Goal: Transaction & Acquisition: Purchase product/service

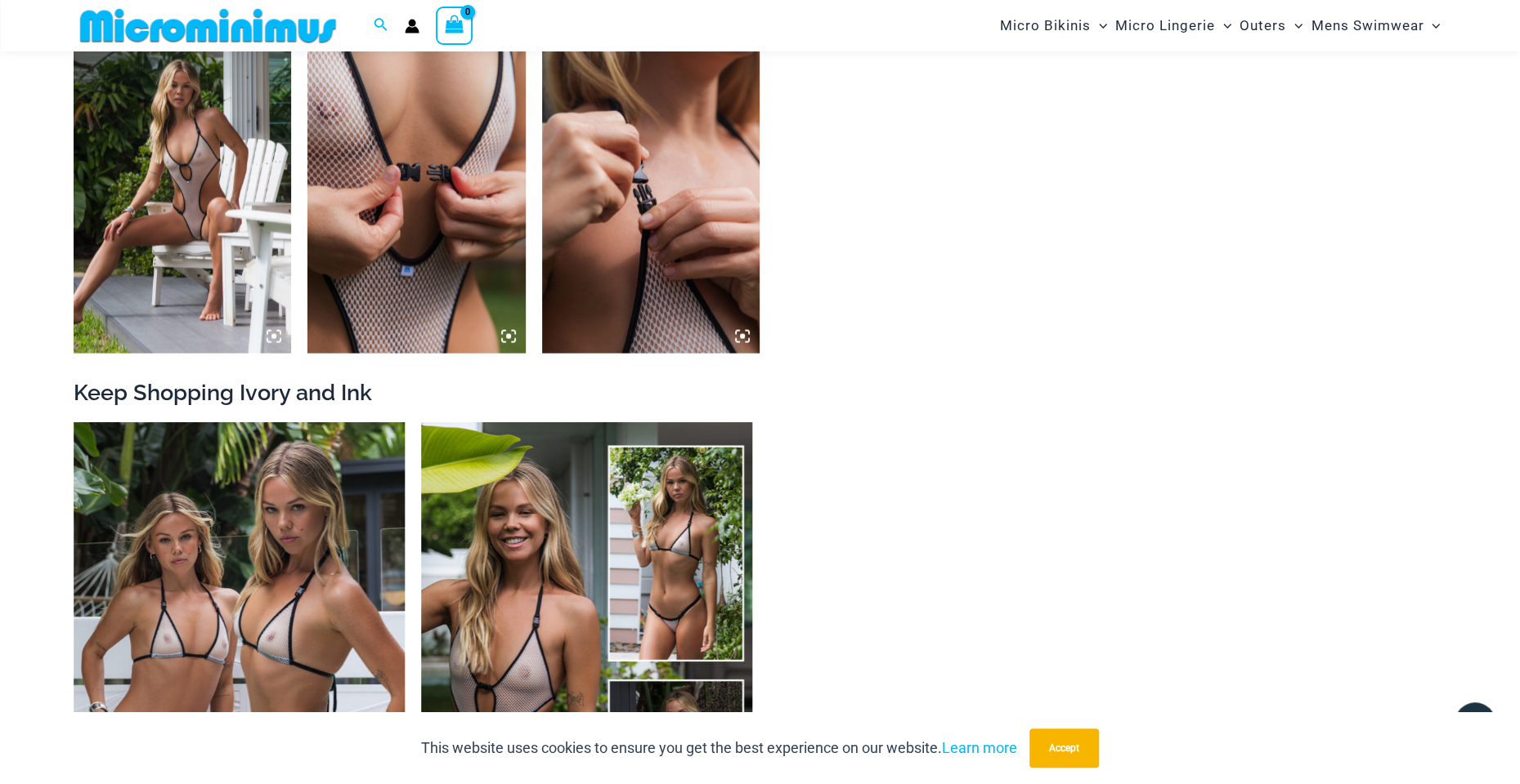
scroll to position [2357, 0]
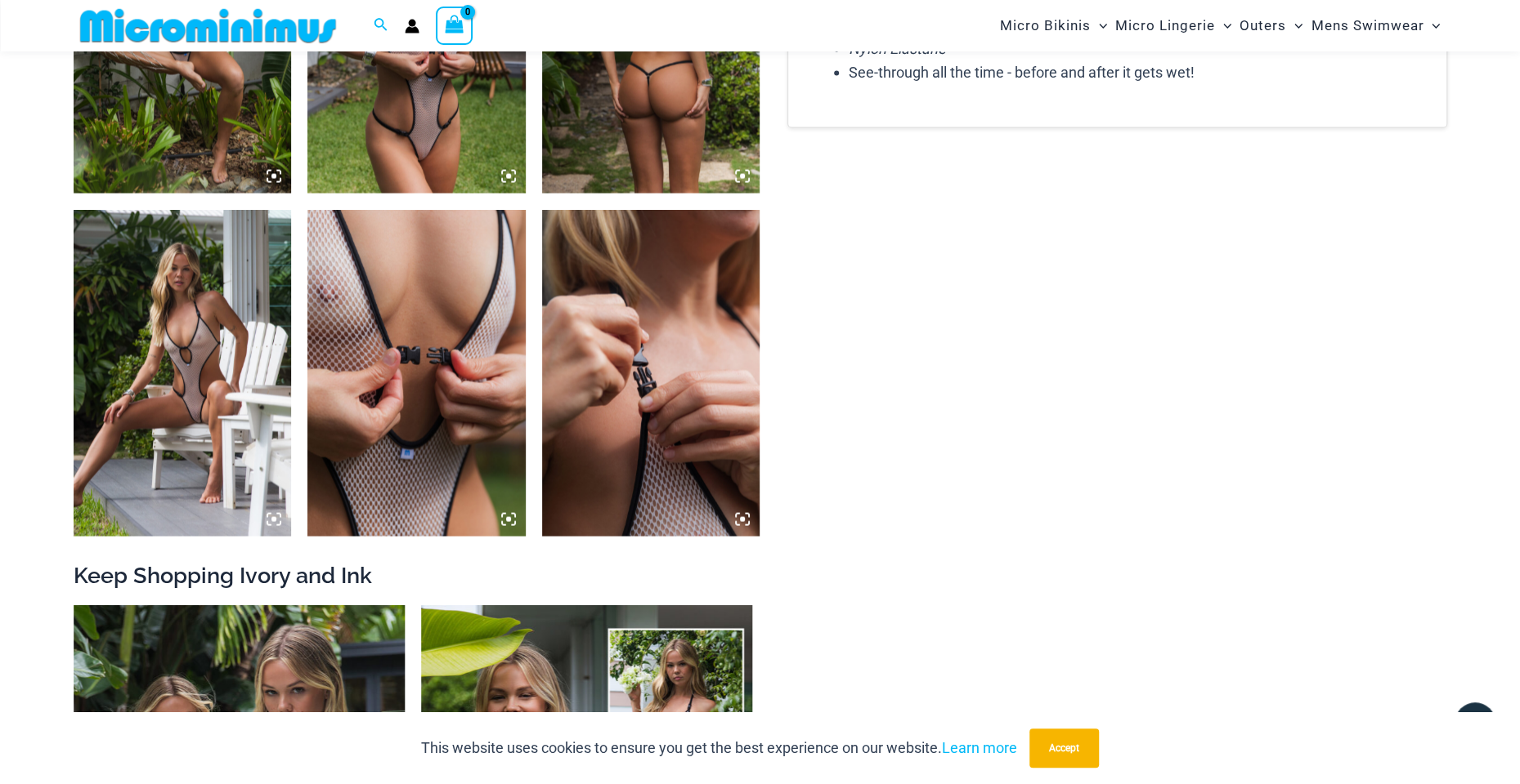
click at [670, 331] on img at bounding box center [652, 373] width 219 height 327
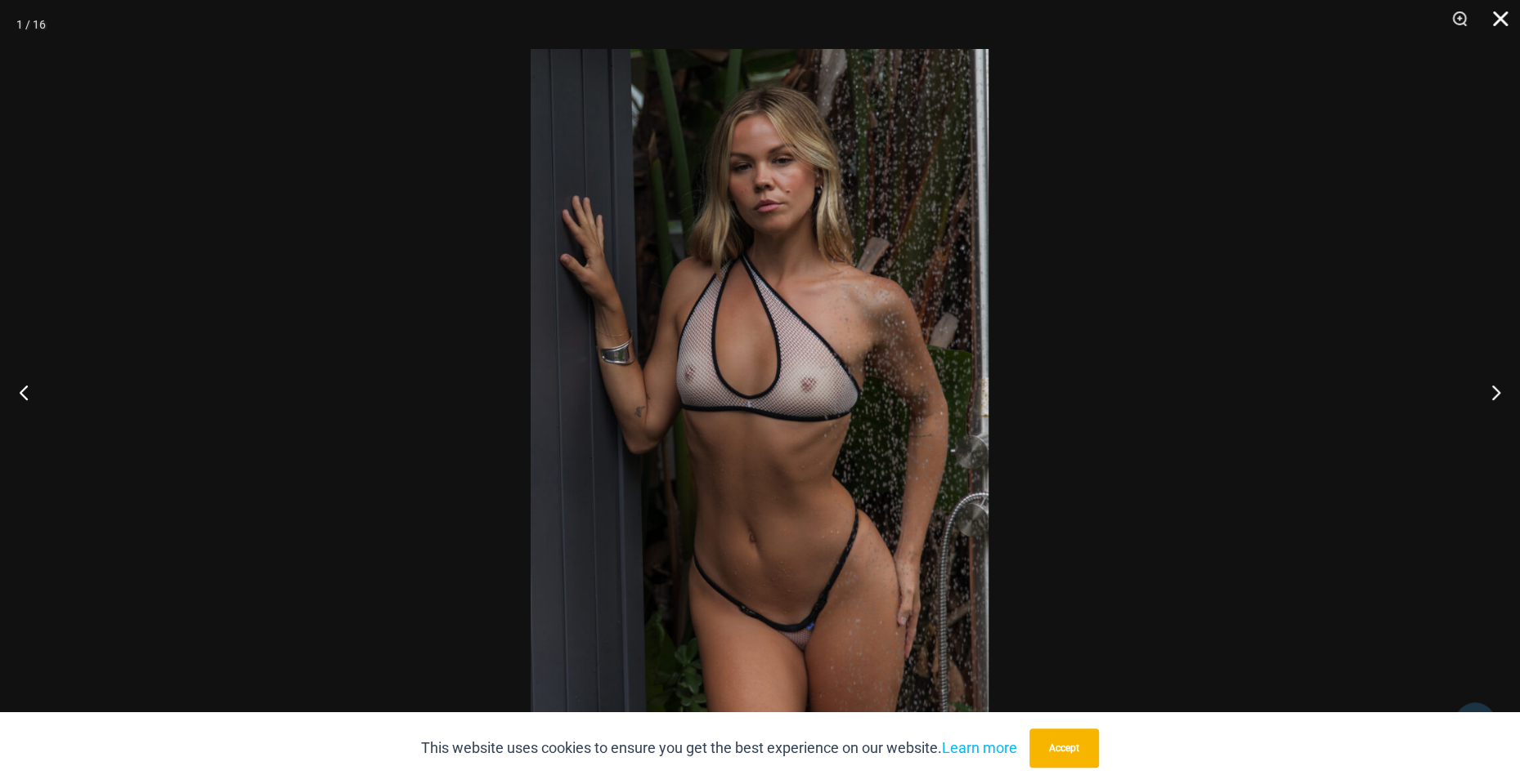
click at [1494, 18] on button "Close" at bounding box center [1494, 24] width 41 height 49
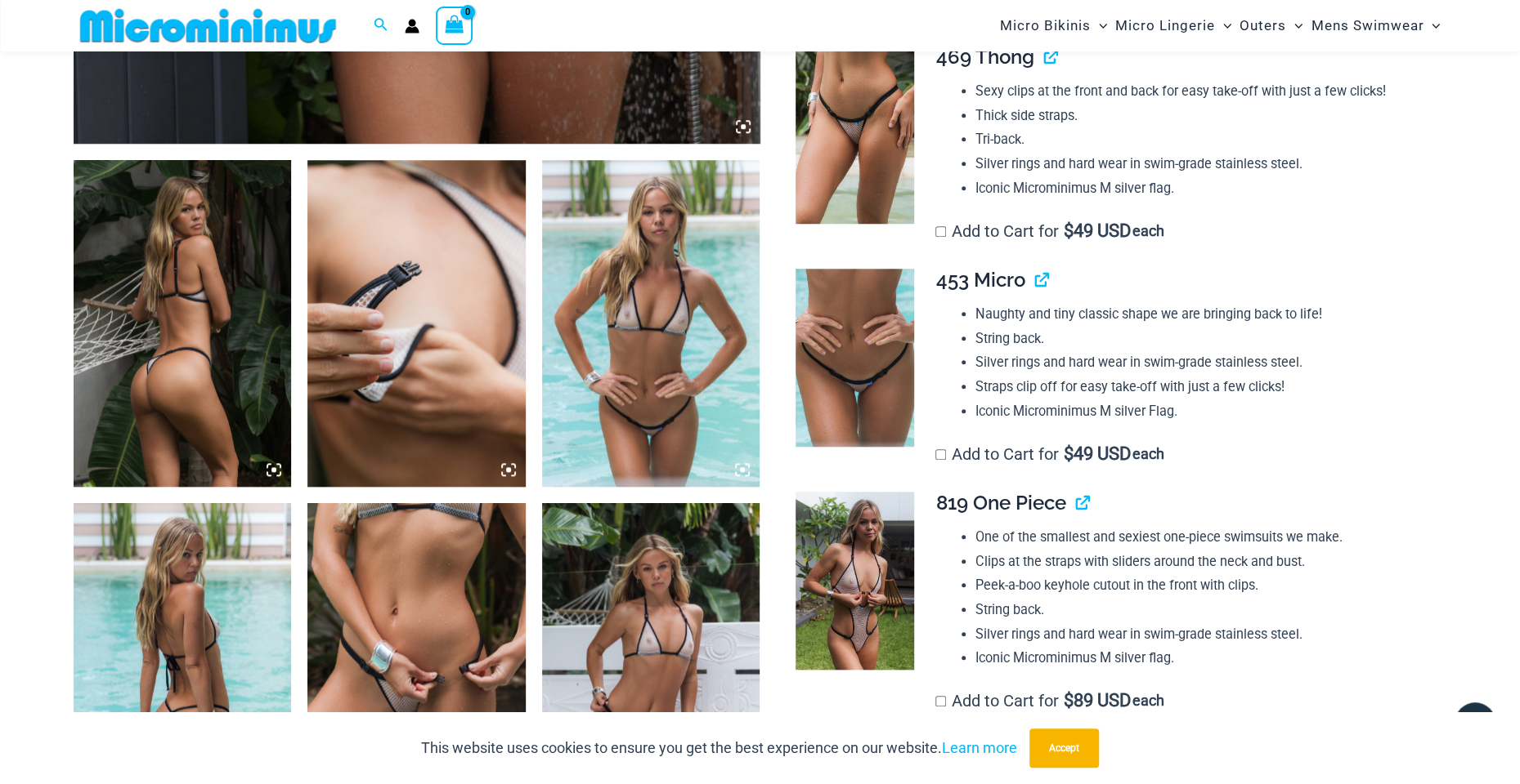
scroll to position [1132, 0]
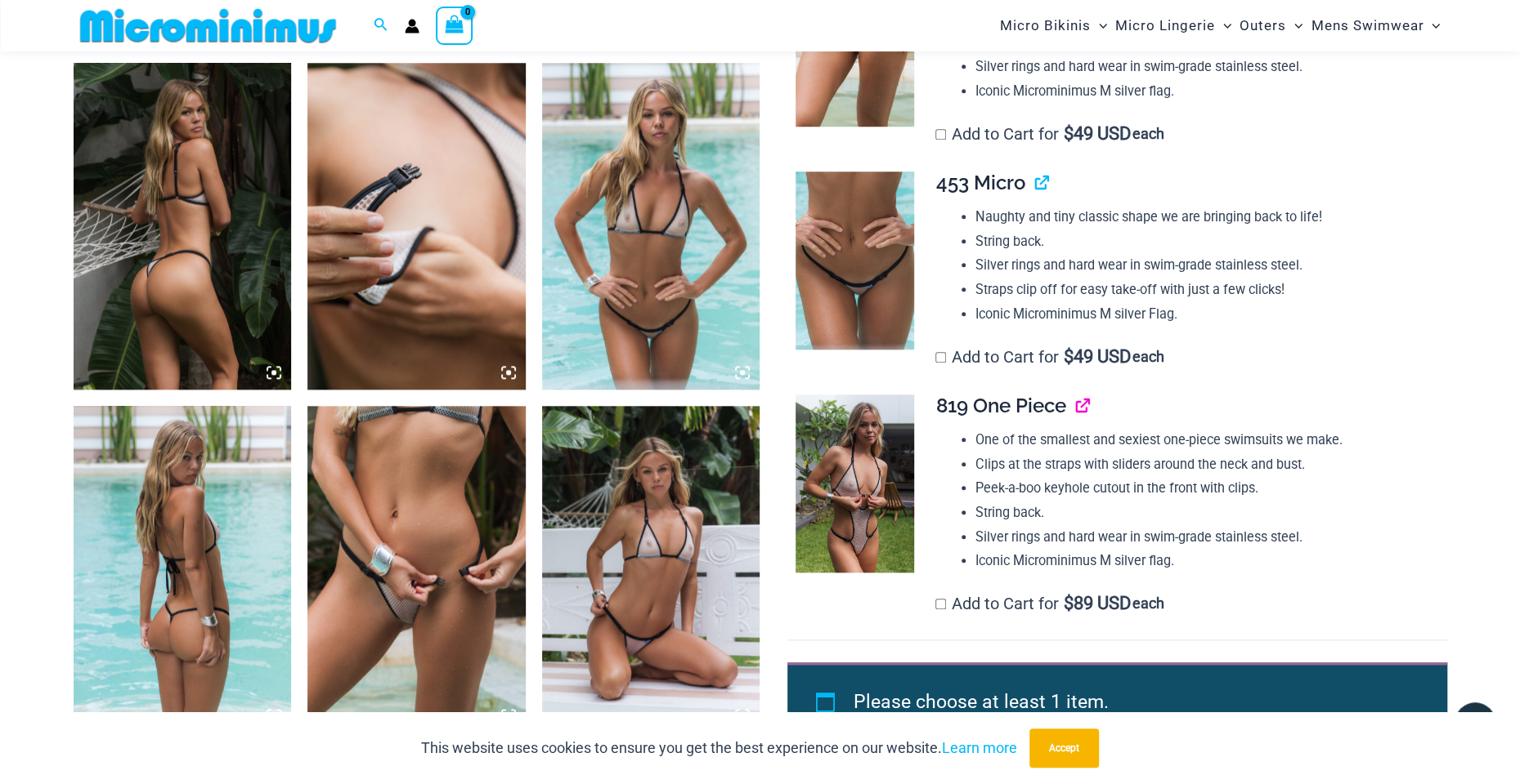
click at [1074, 394] on link "View product" at bounding box center [1074, 406] width 0 height 23
click at [1034, 171] on link "View product" at bounding box center [1034, 182] width 0 height 23
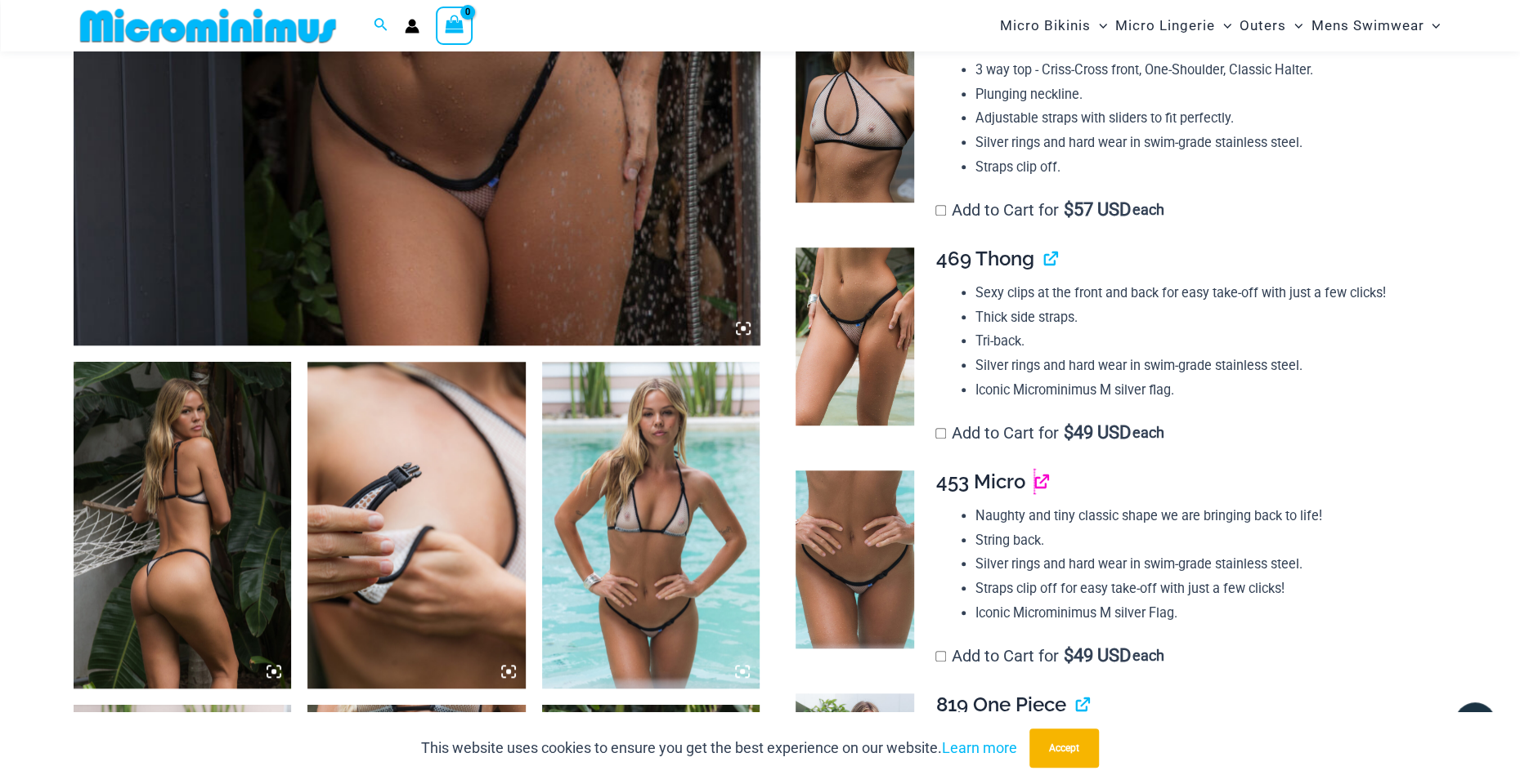
scroll to position [805, 0]
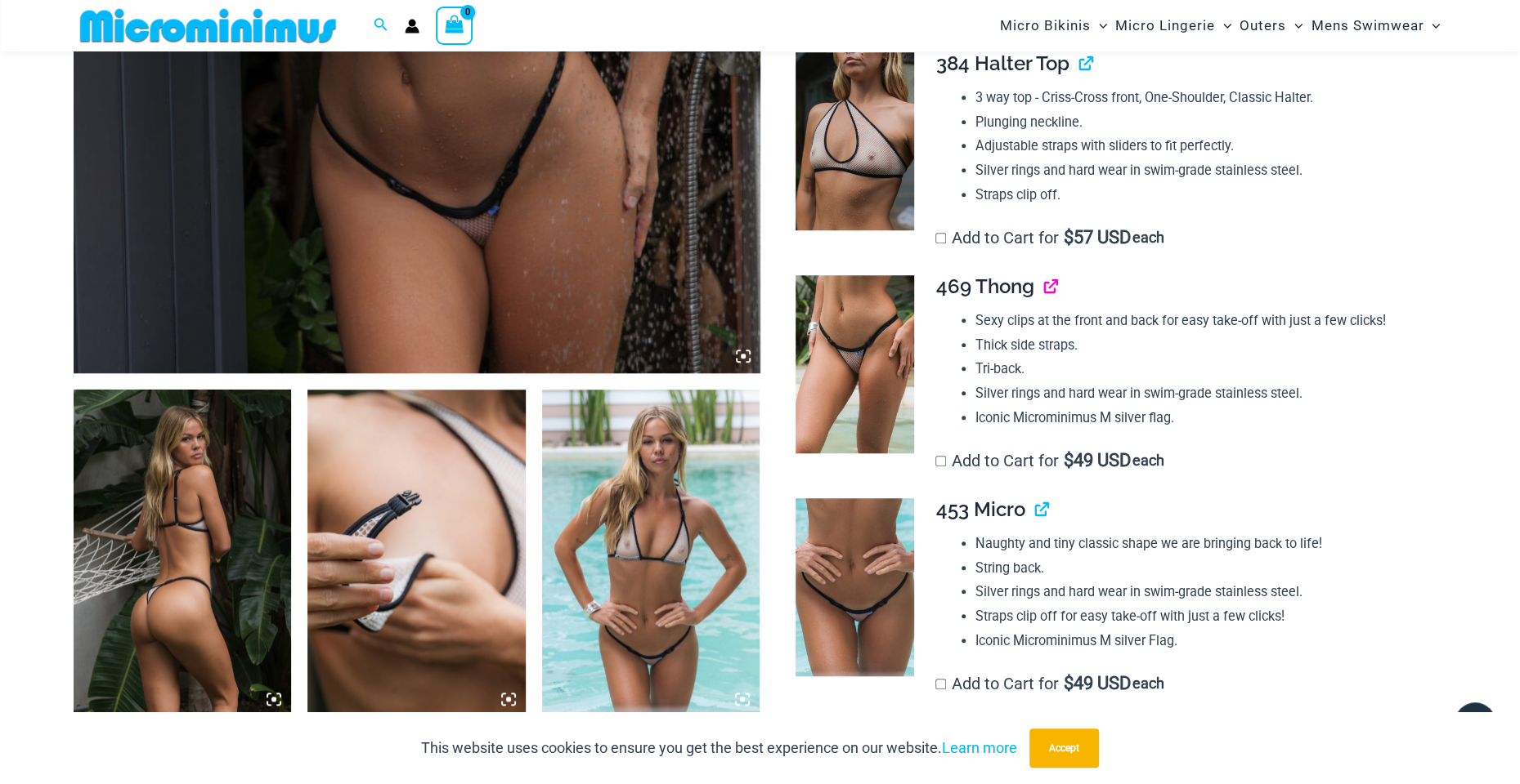
click at [1043, 275] on link "View product" at bounding box center [1043, 286] width 0 height 23
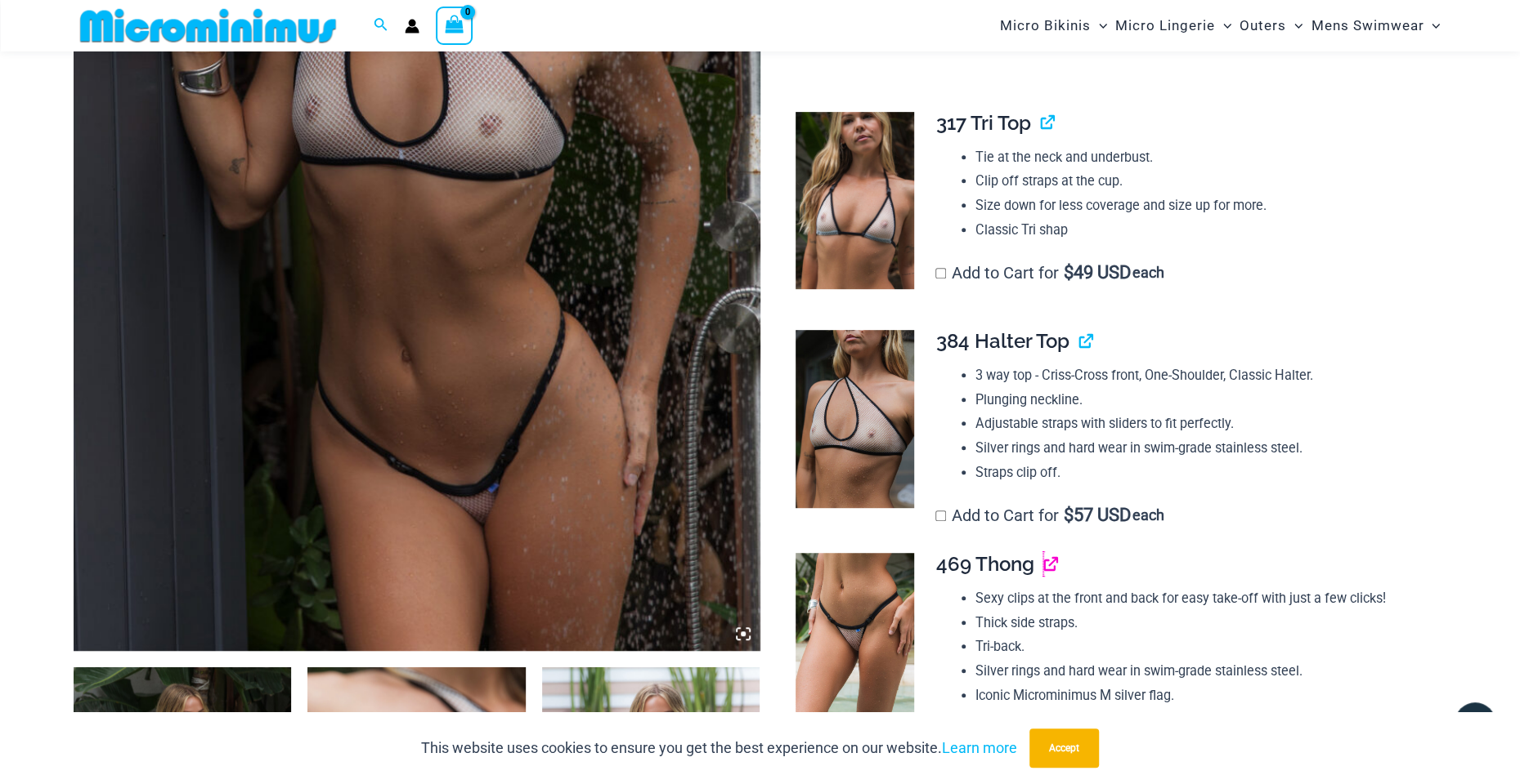
scroll to position [478, 0]
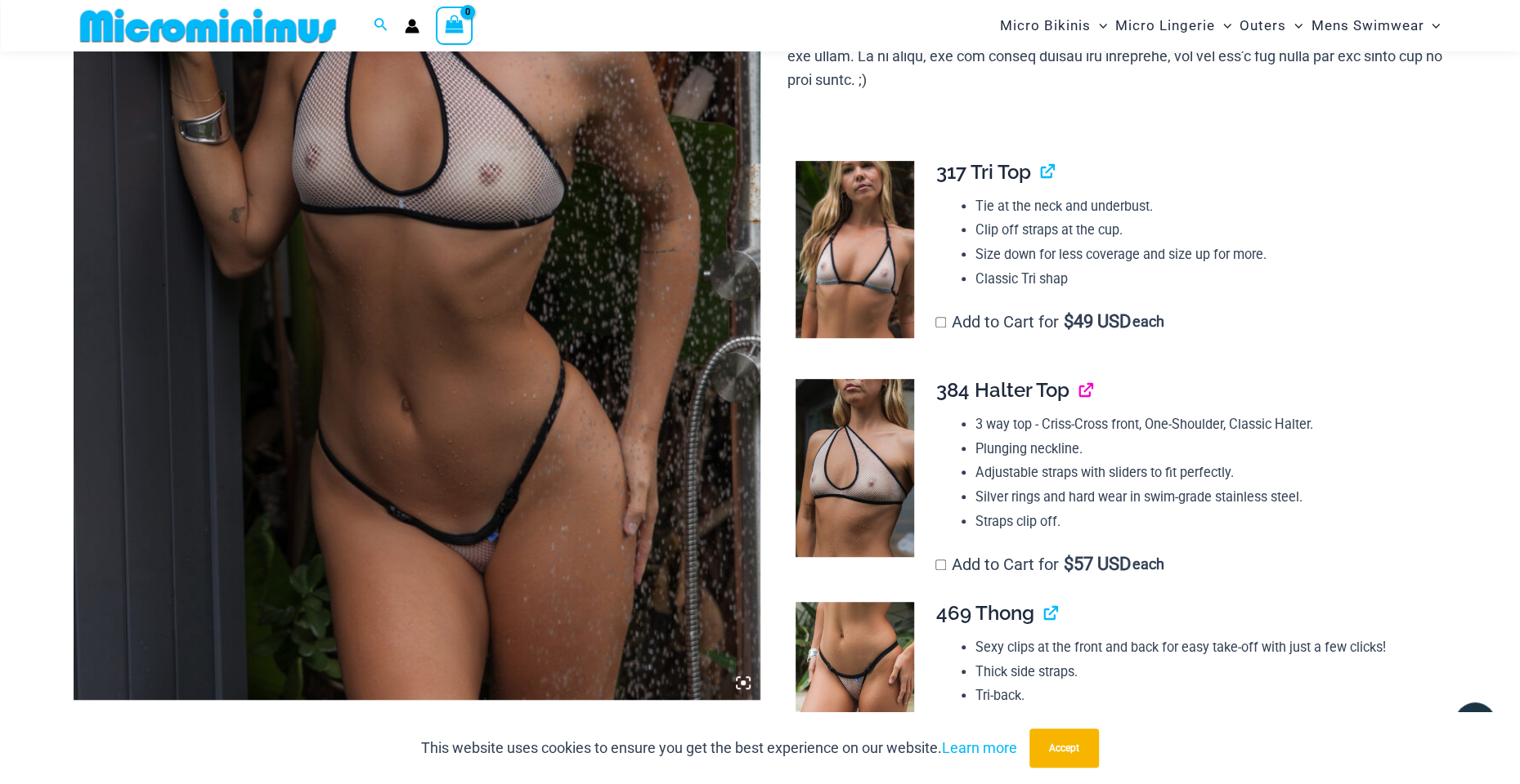
click at [1078, 378] on link "View product" at bounding box center [1078, 390] width 0 height 23
click at [1040, 160] on link "View product" at bounding box center [1040, 172] width 0 height 23
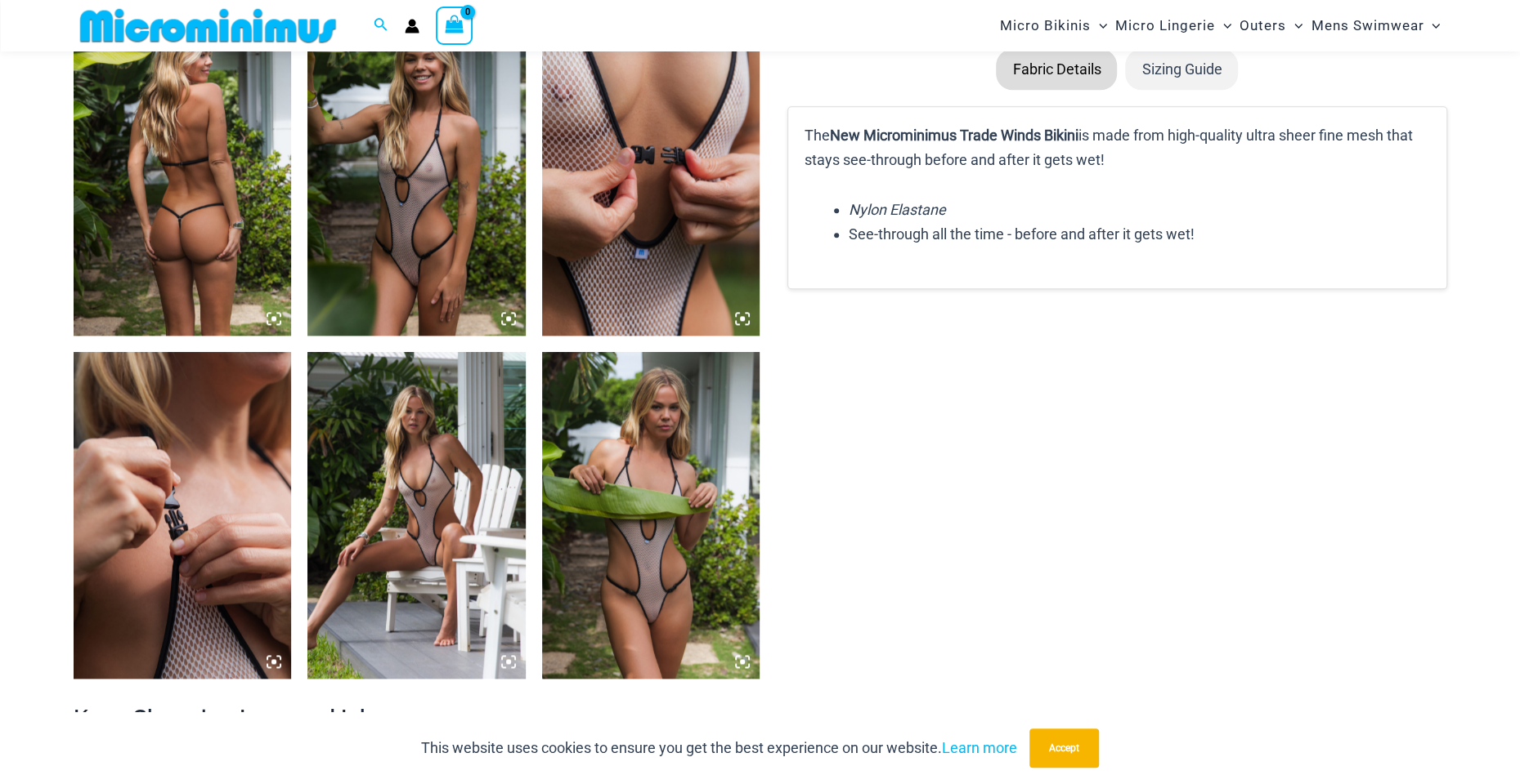
scroll to position [1295, 0]
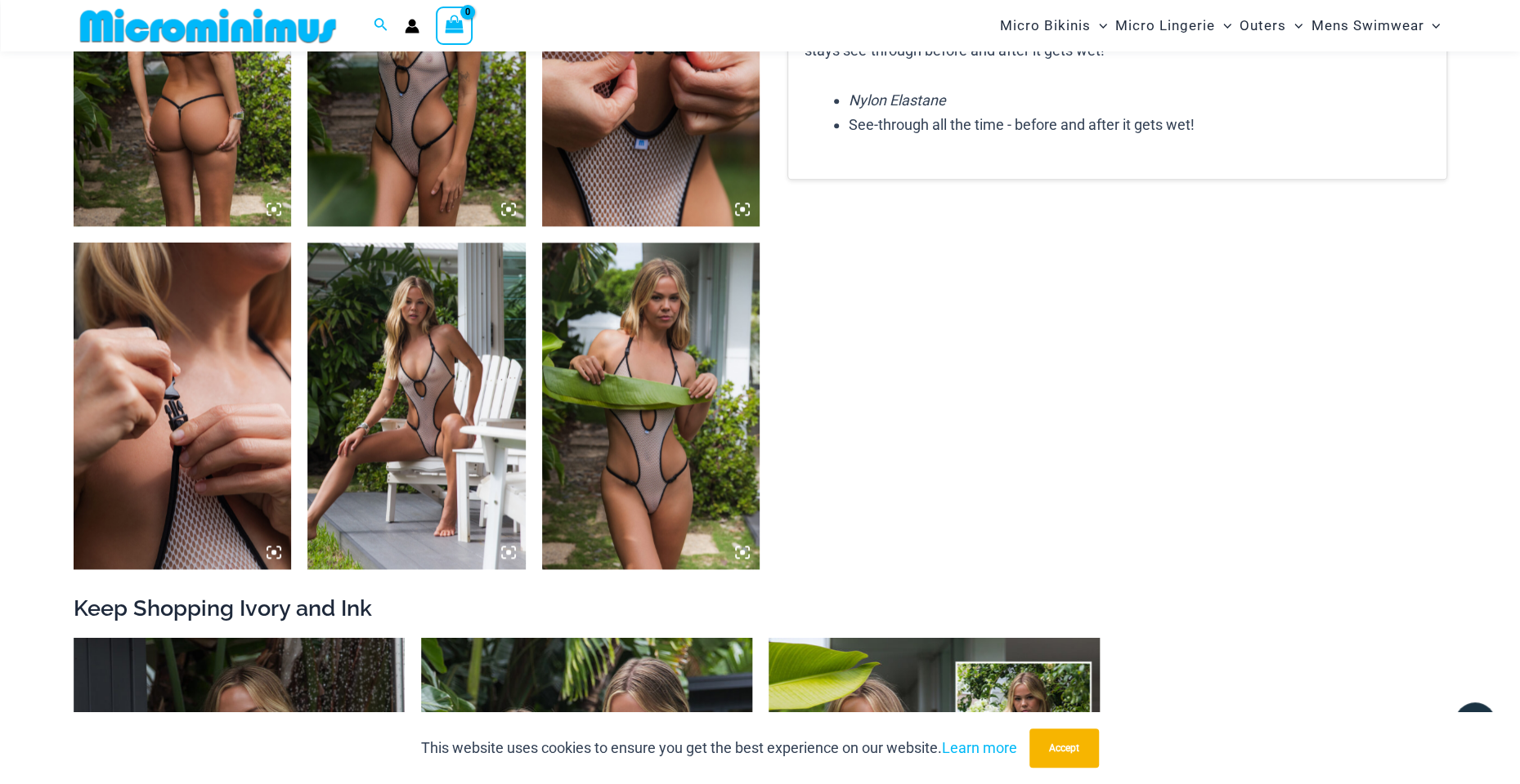
click at [665, 314] on img at bounding box center [652, 406] width 219 height 327
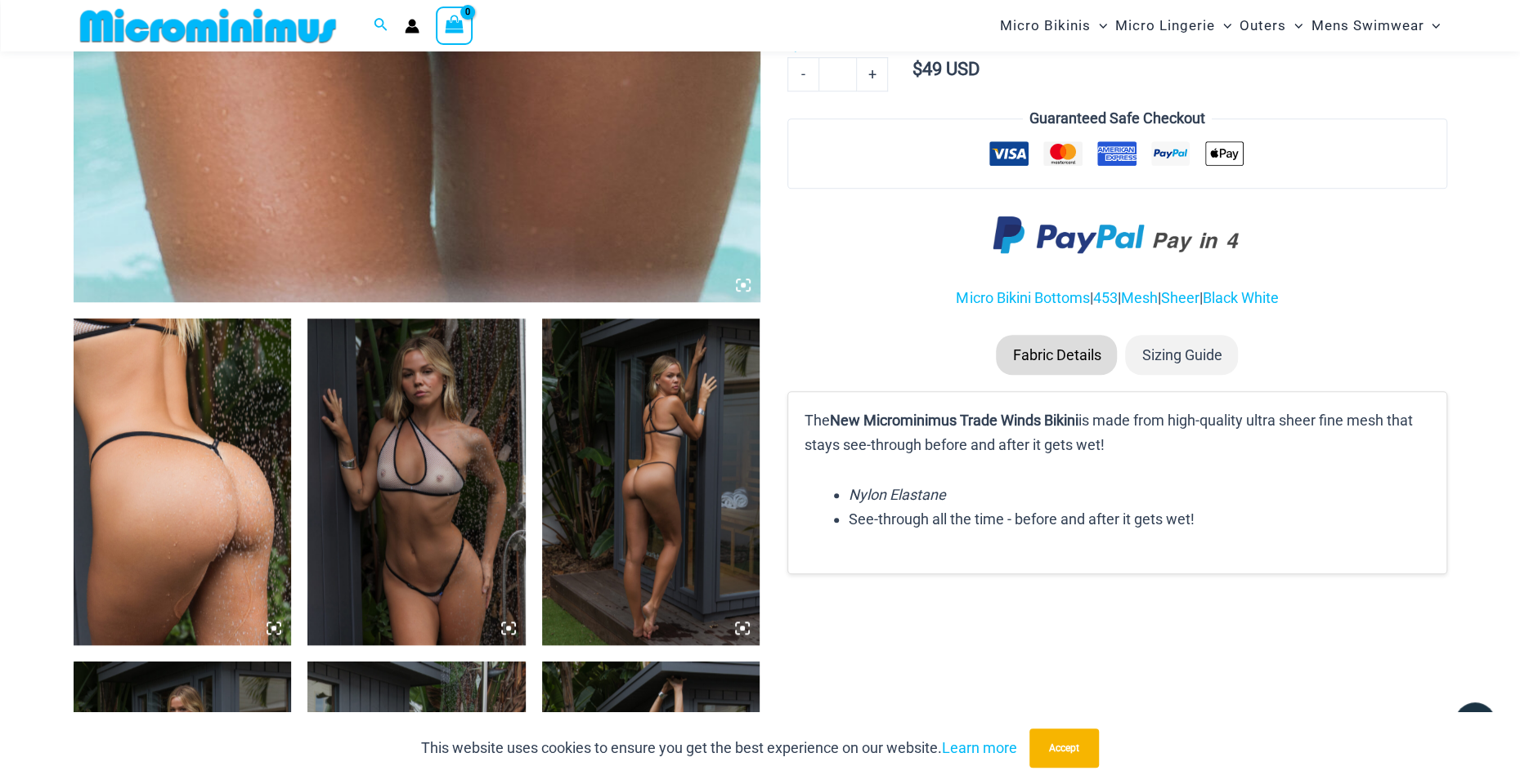
scroll to position [885, 0]
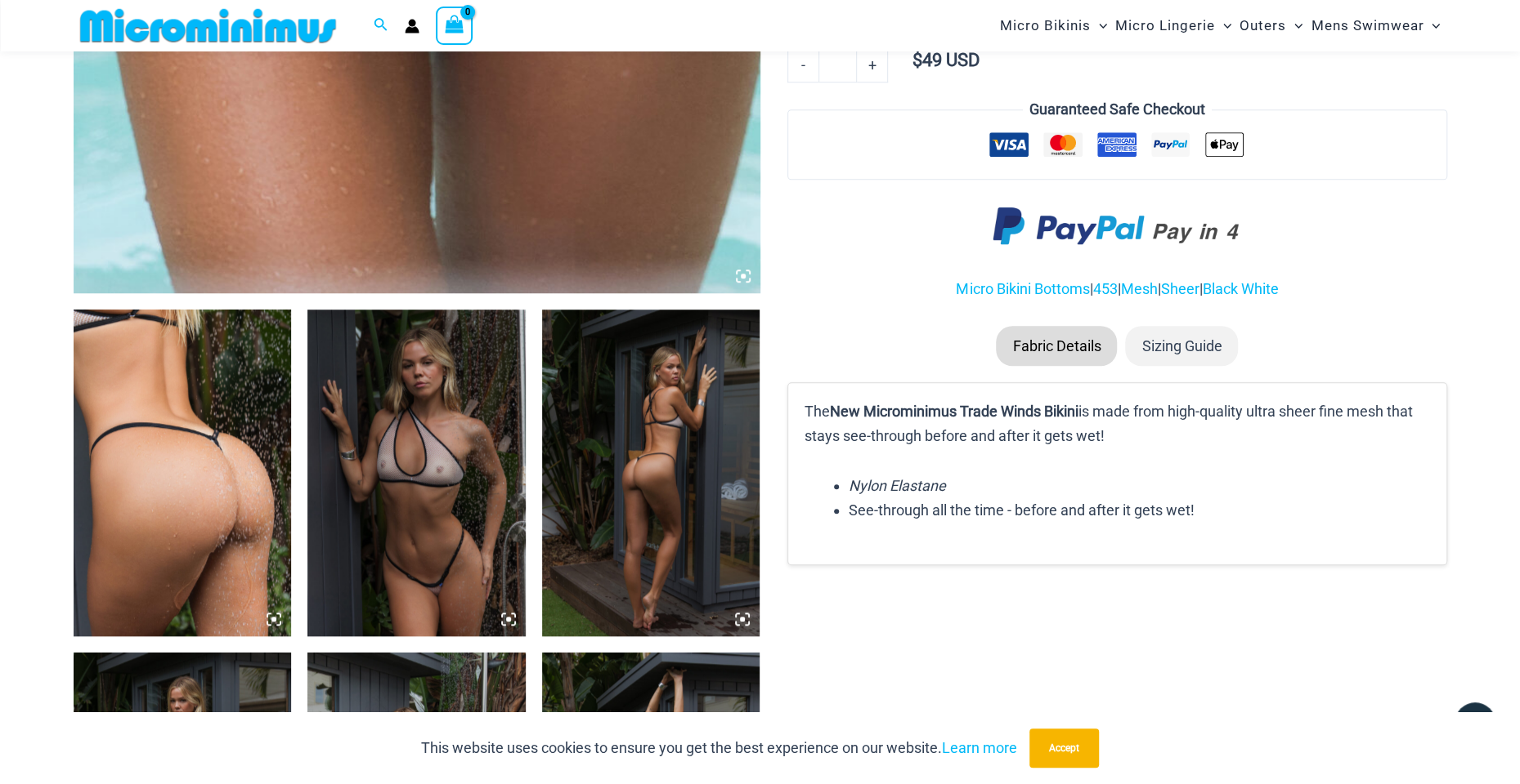
click at [191, 515] on img at bounding box center [183, 473] width 219 height 327
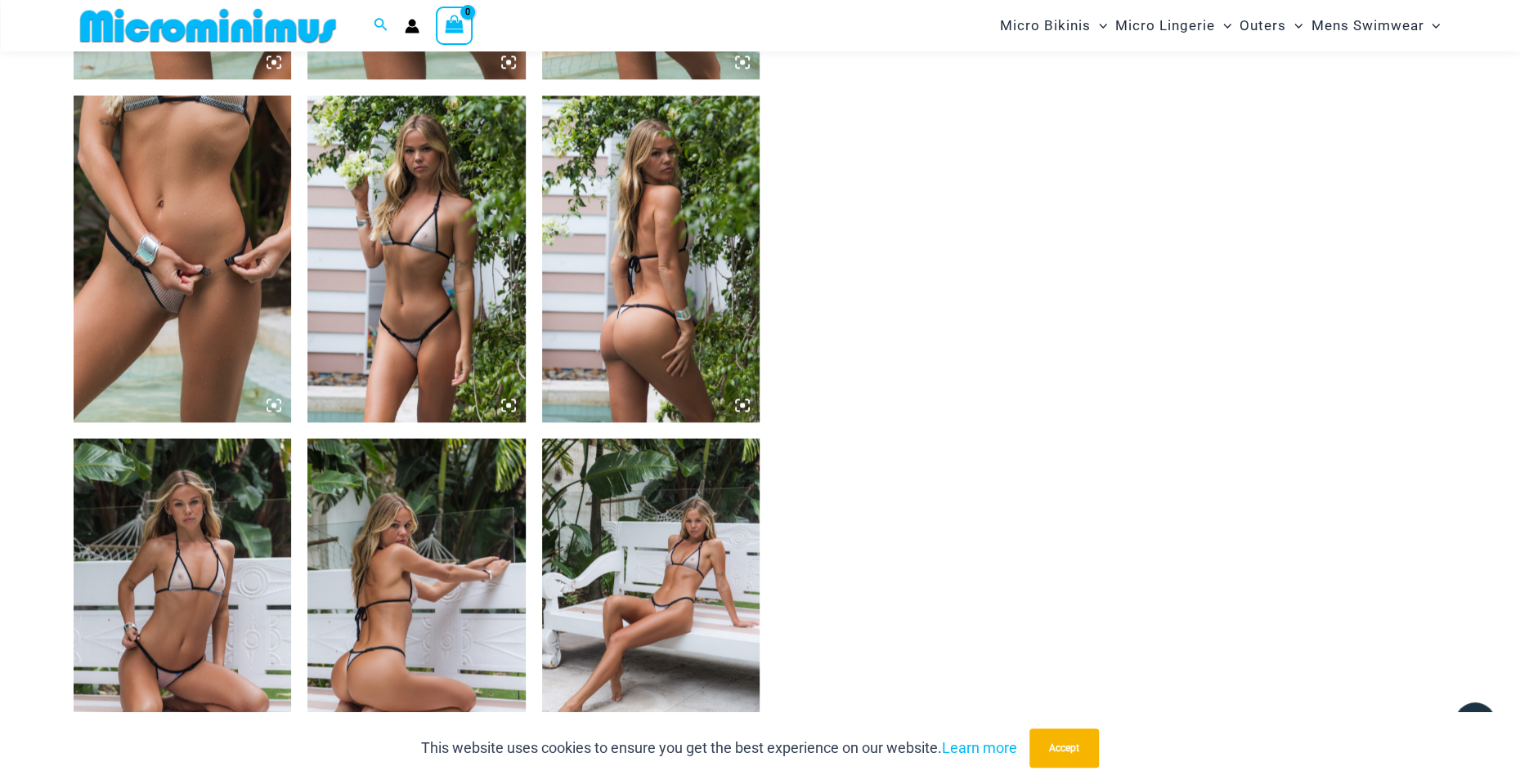
scroll to position [1459, 0]
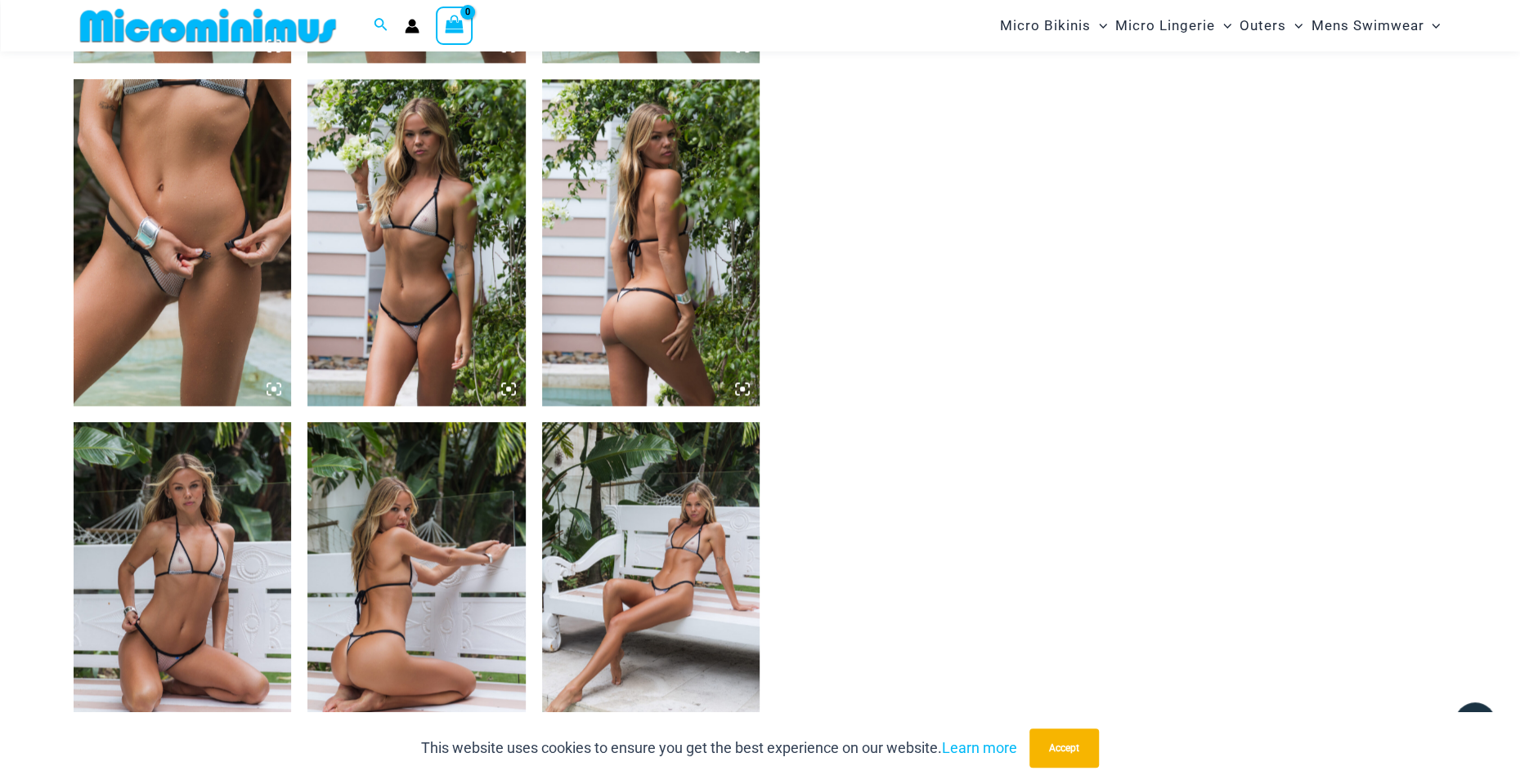
click at [622, 483] on img at bounding box center [652, 586] width 219 height 327
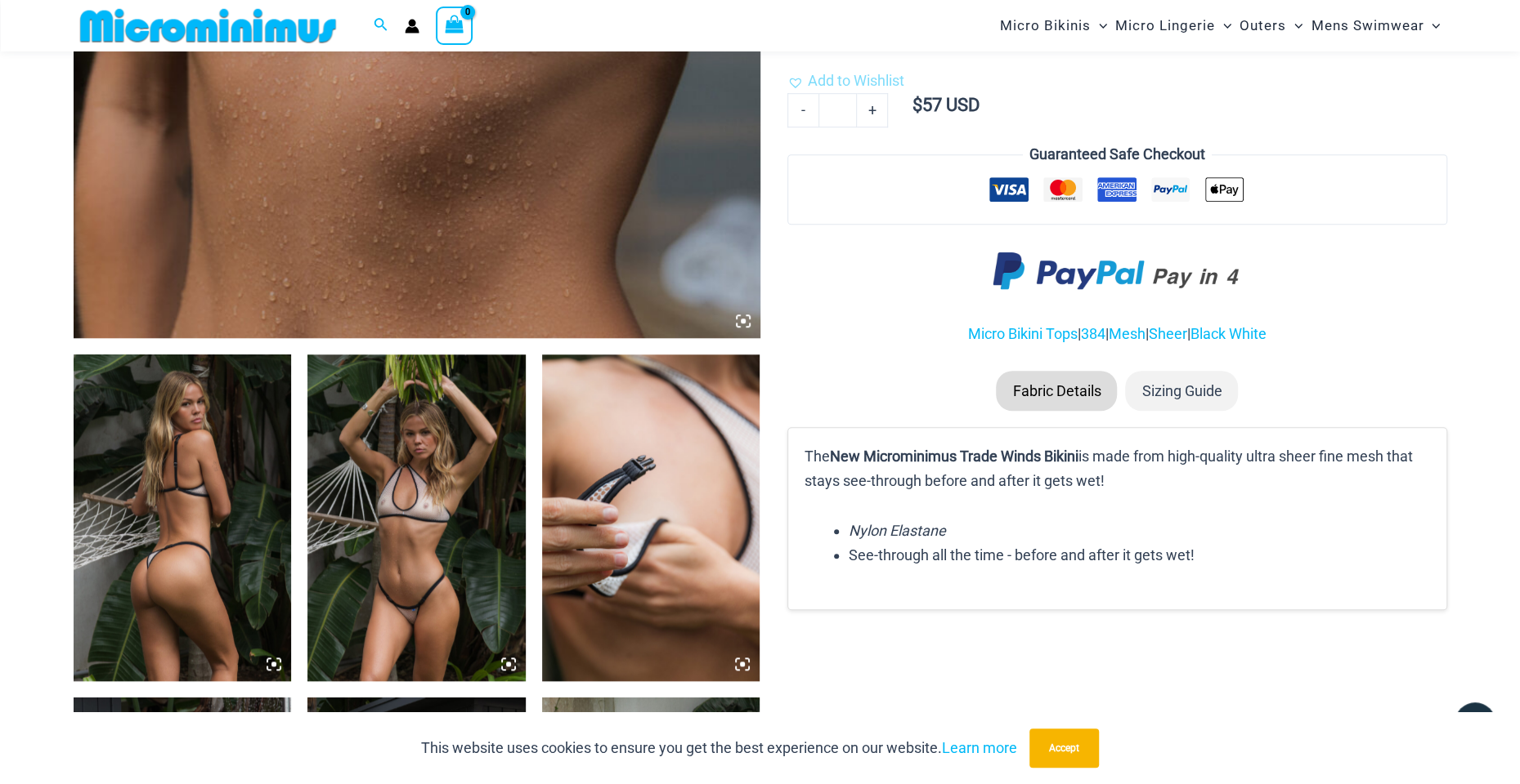
scroll to position [883, 0]
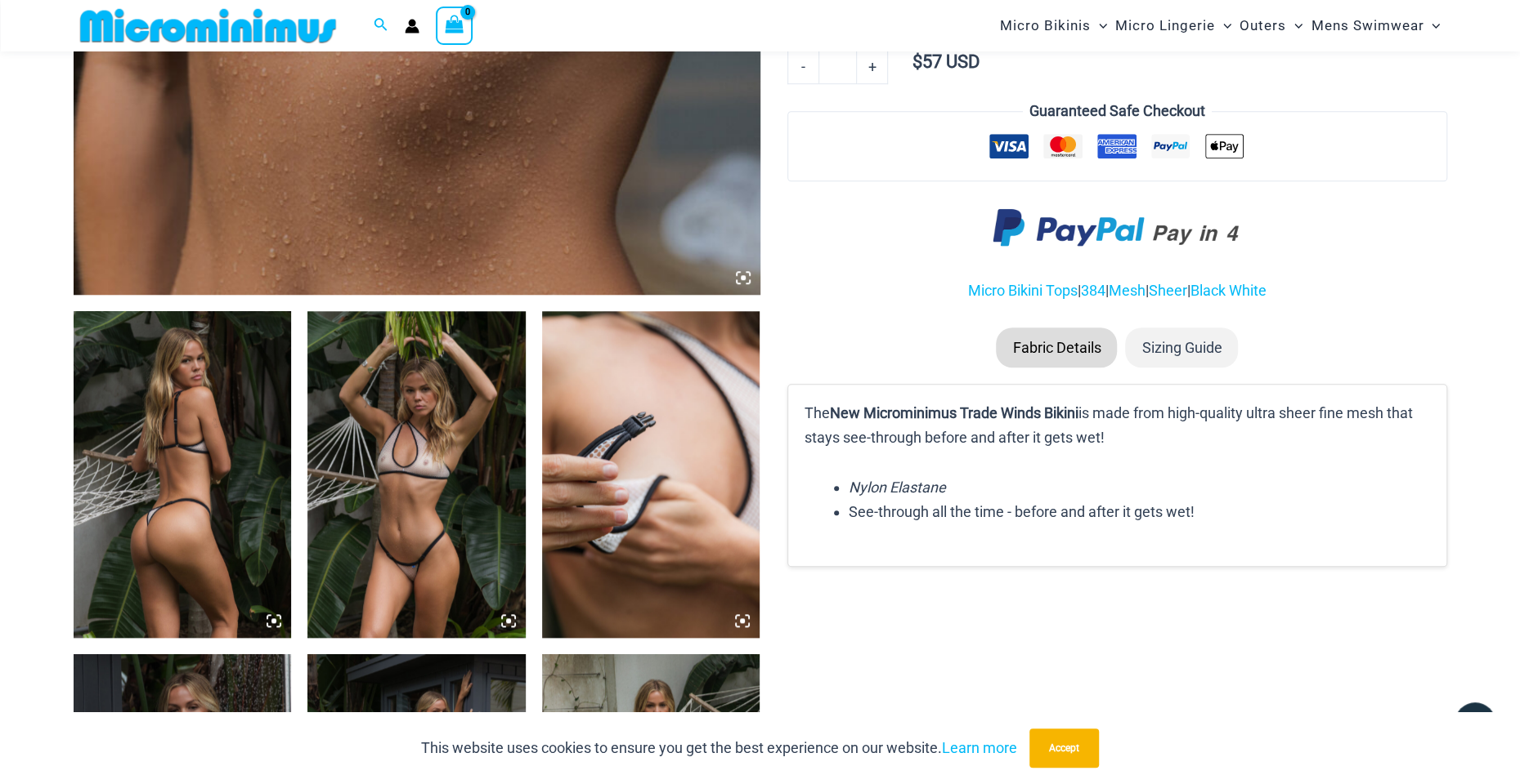
click at [429, 406] on img at bounding box center [417, 475] width 219 height 327
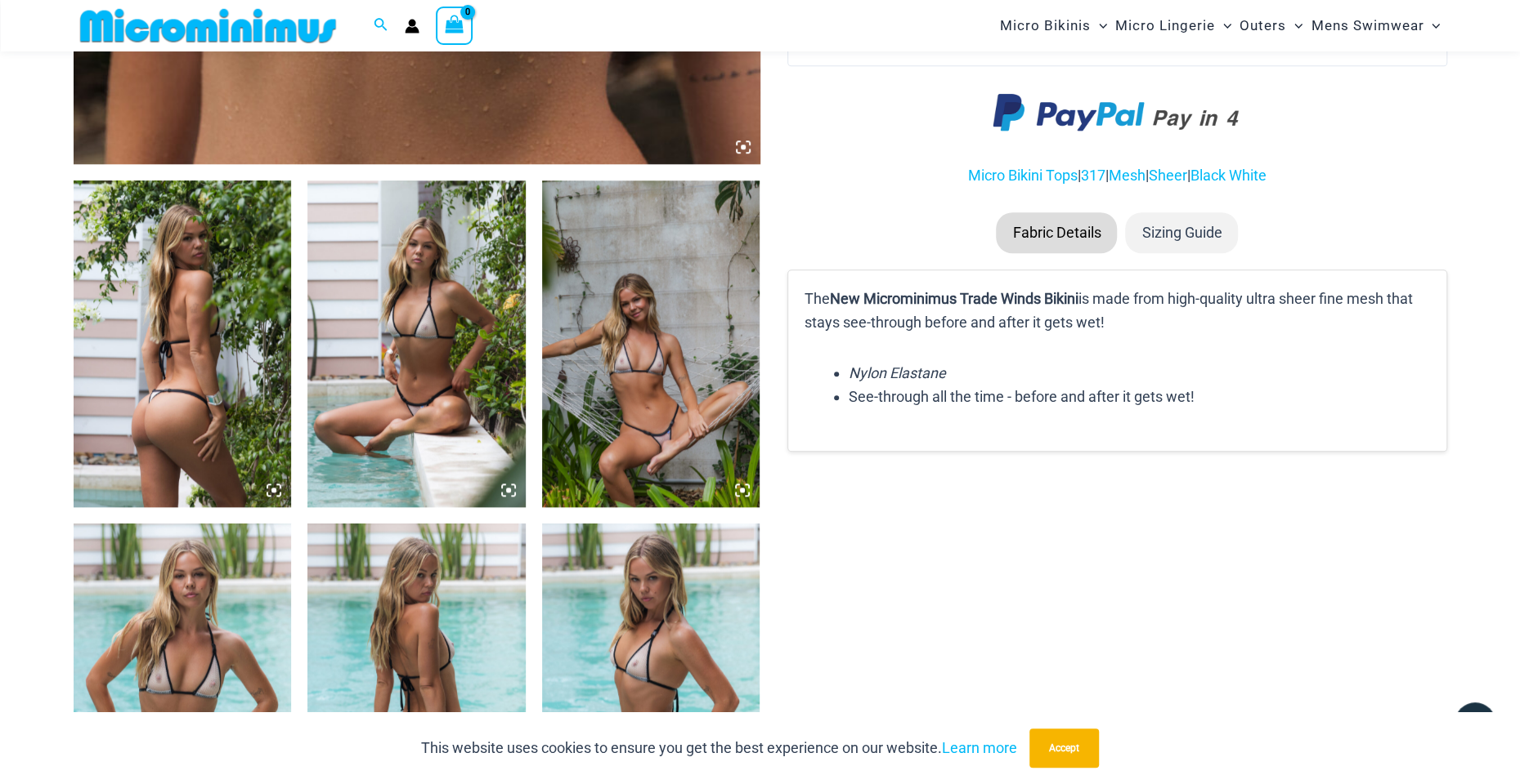
scroll to position [966, 0]
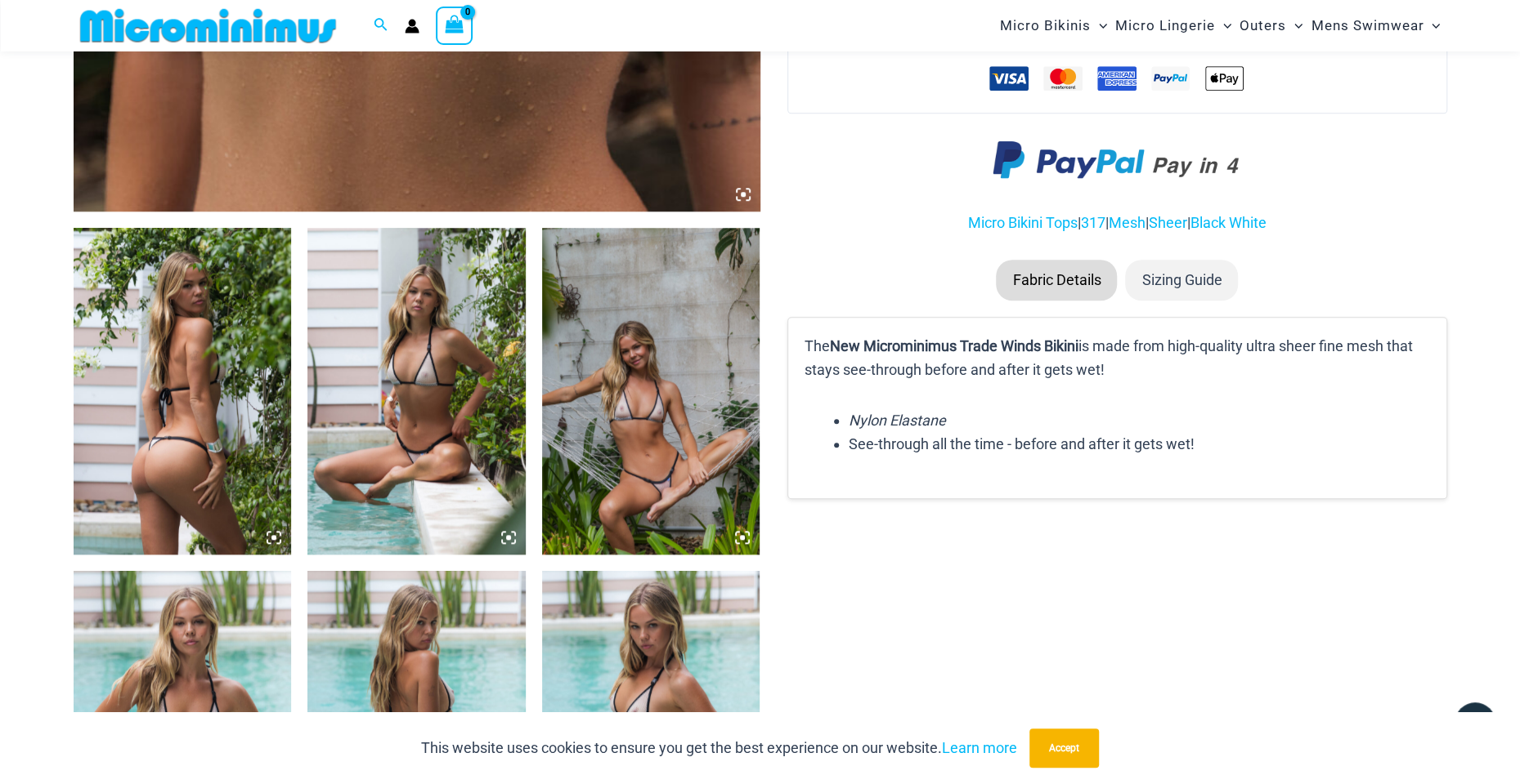
click at [214, 371] on img at bounding box center [183, 391] width 219 height 327
